Goal: Transaction & Acquisition: Subscribe to service/newsletter

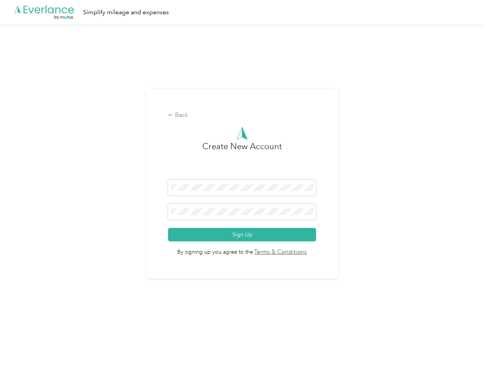
click at [244, 175] on h3 "Create New Account" at bounding box center [242, 160] width 80 height 40
click at [244, 12] on div ".cls-1 { fill: #00adee; } .cls-2 { fill: #fff; } .cls-3 { fill: #707372; } .cls…" at bounding box center [242, 12] width 484 height 25
click at [244, 115] on div "Back" at bounding box center [242, 115] width 148 height 9
click at [244, 235] on button "Sign Up" at bounding box center [242, 234] width 148 height 13
